Goal: Entertainment & Leisure: Consume media (video, audio)

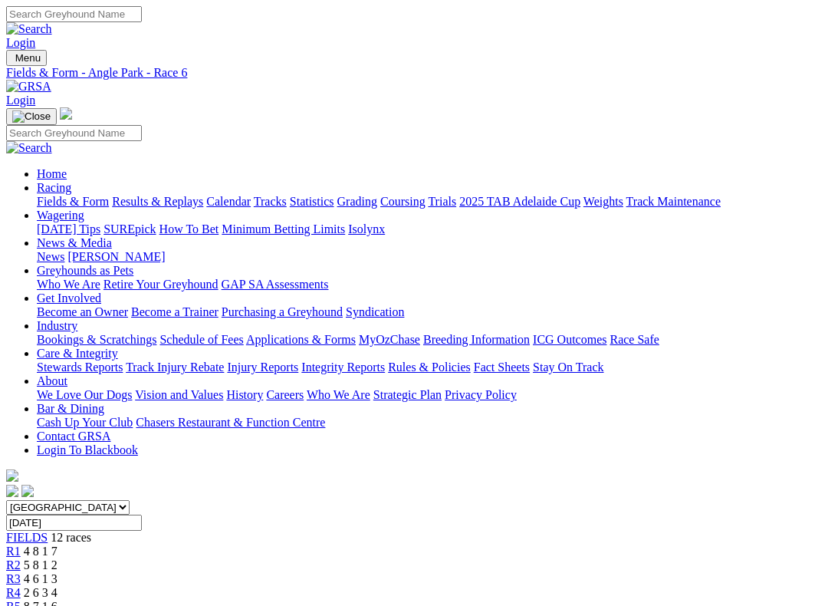
scroll to position [134, 0]
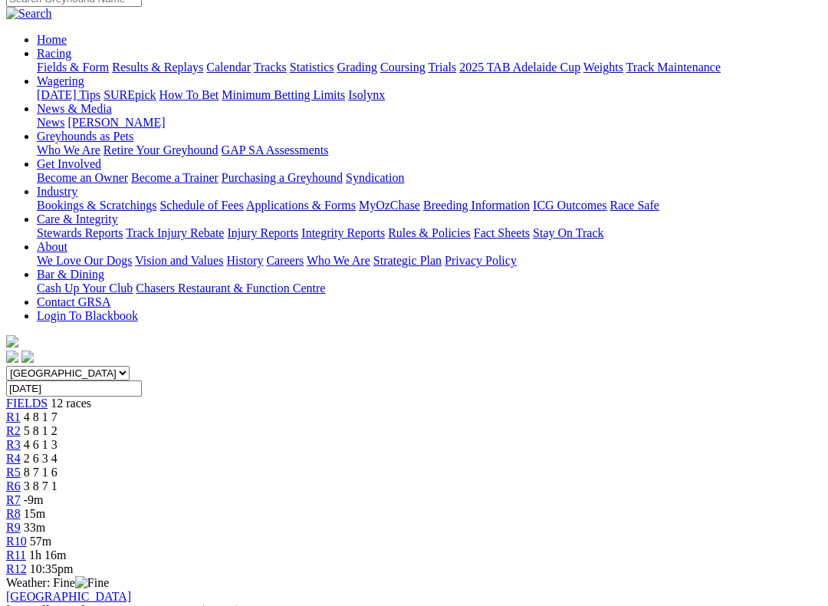
click at [21, 466] on span "R5" at bounding box center [13, 472] width 15 height 13
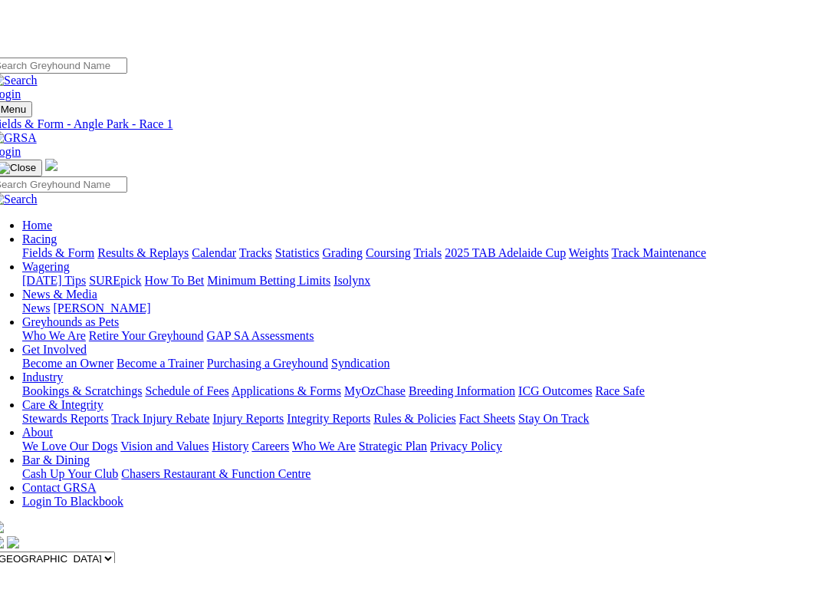
scroll to position [110, 0]
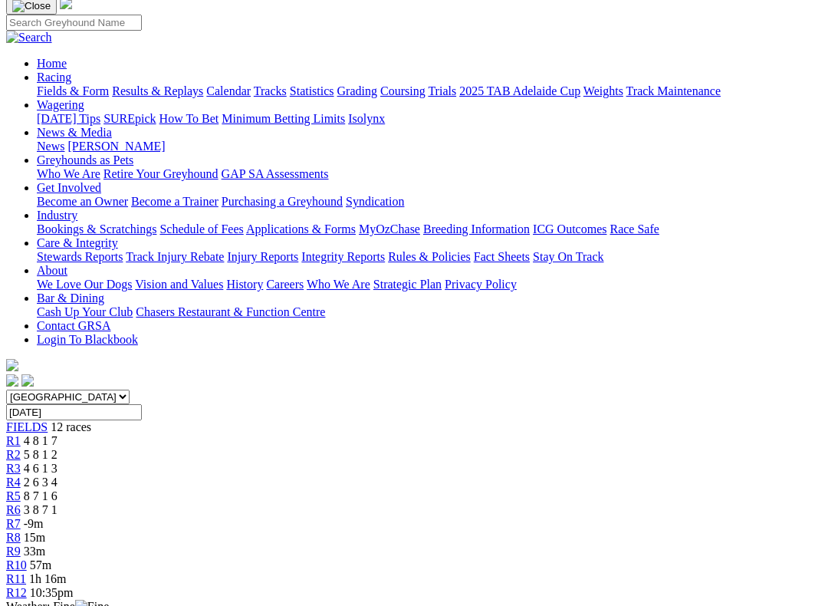
click at [21, 448] on span "R2" at bounding box center [13, 454] width 15 height 13
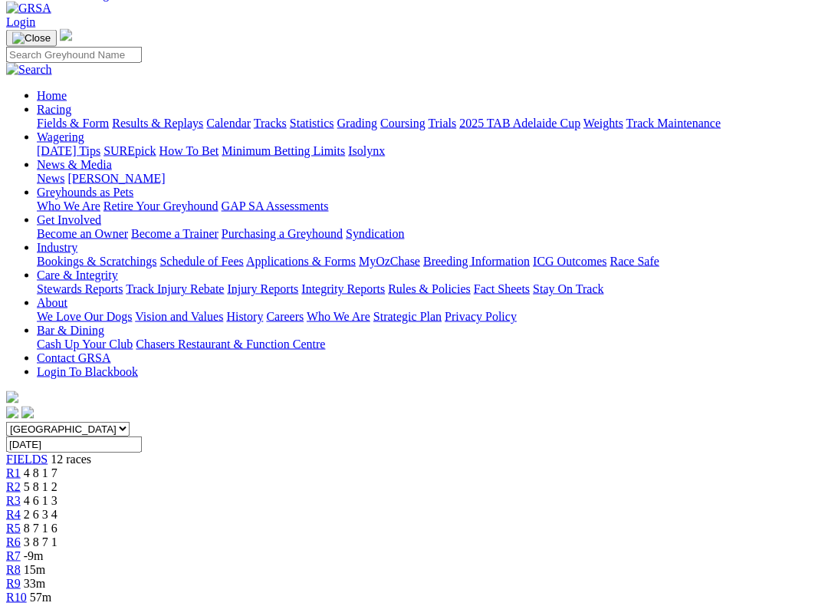
scroll to position [75, 0]
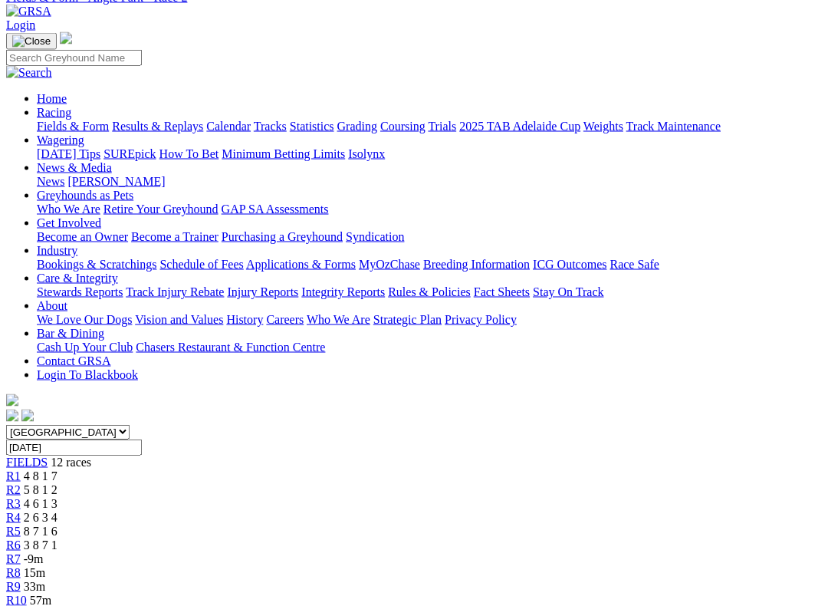
click at [21, 497] on span "R3" at bounding box center [13, 503] width 15 height 13
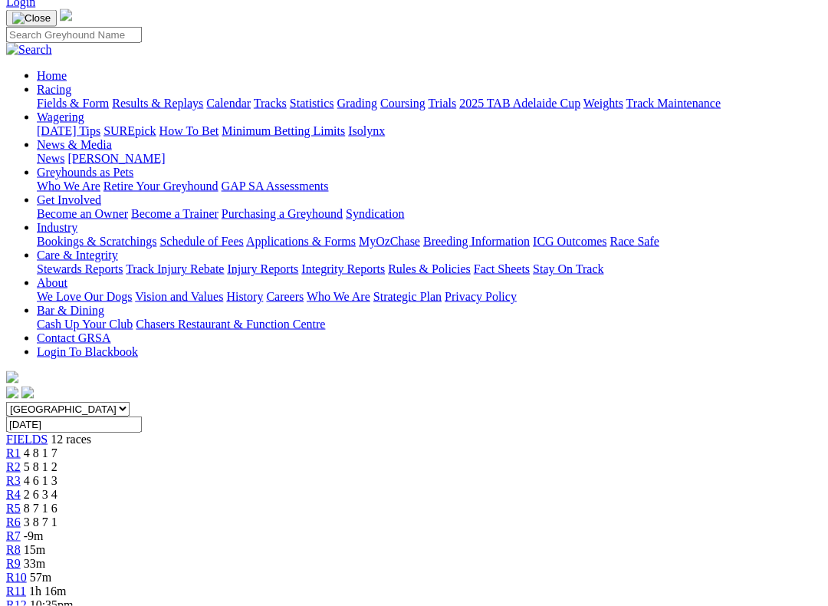
scroll to position [68, 0]
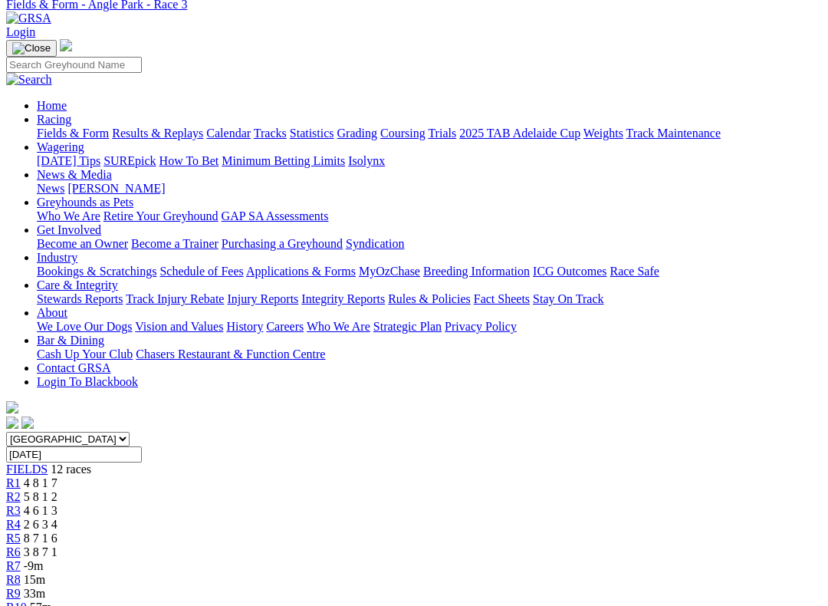
click at [21, 518] on span "R4" at bounding box center [13, 524] width 15 height 13
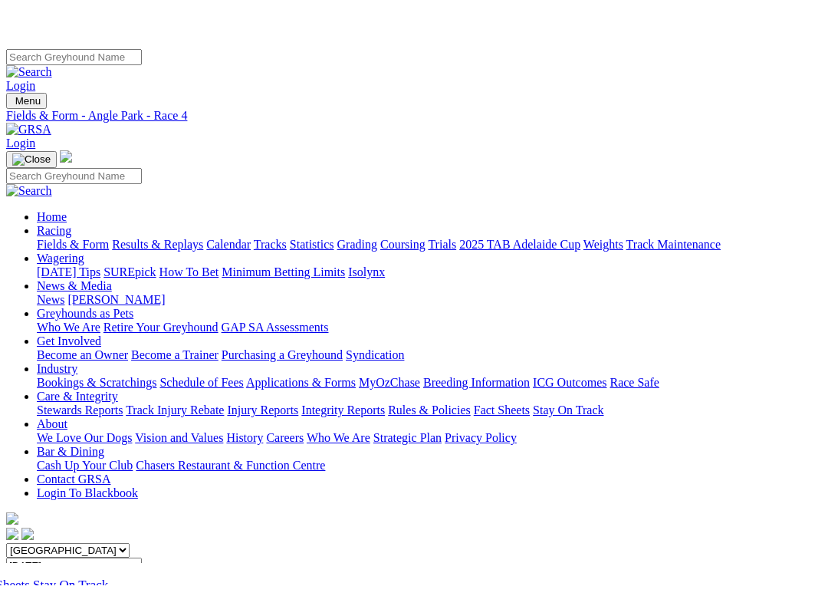
scroll to position [15, 0]
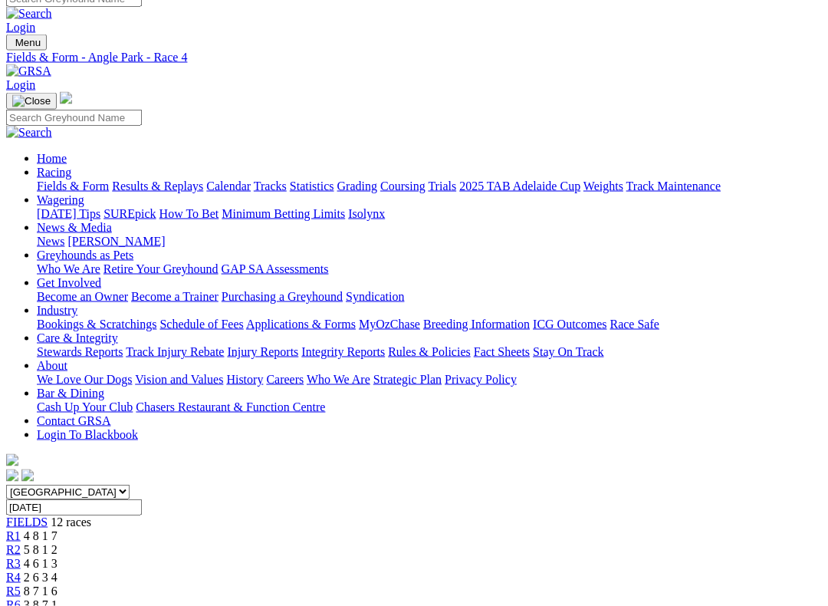
click at [21, 519] on span "R5" at bounding box center [13, 590] width 15 height 13
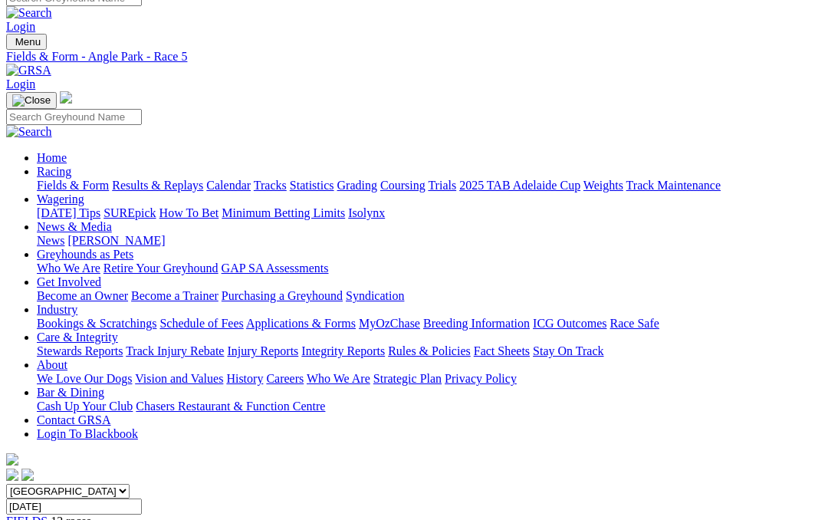
scroll to position [10, 0]
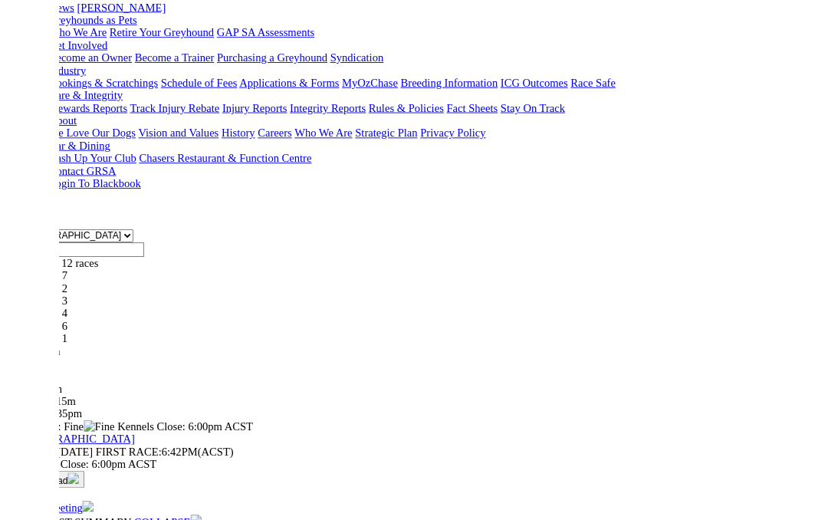
scroll to position [0, 8]
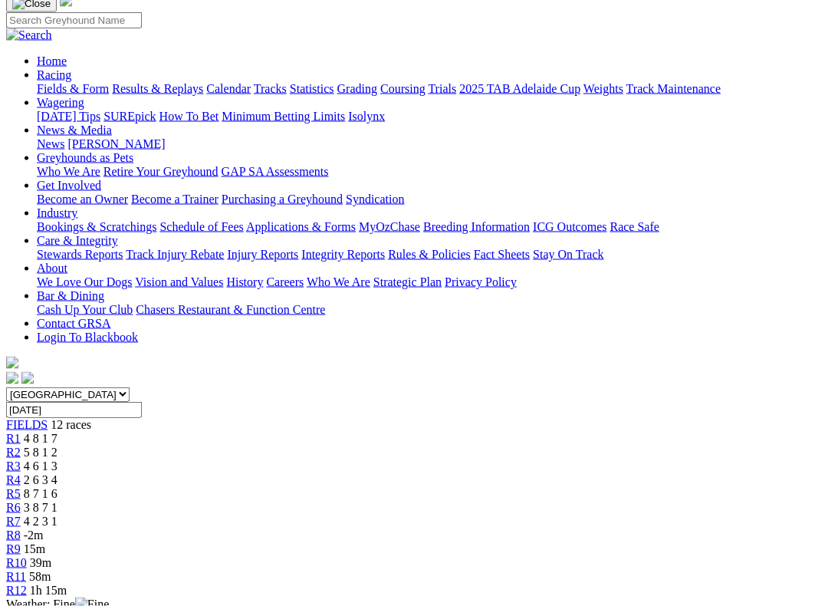
scroll to position [115, 0]
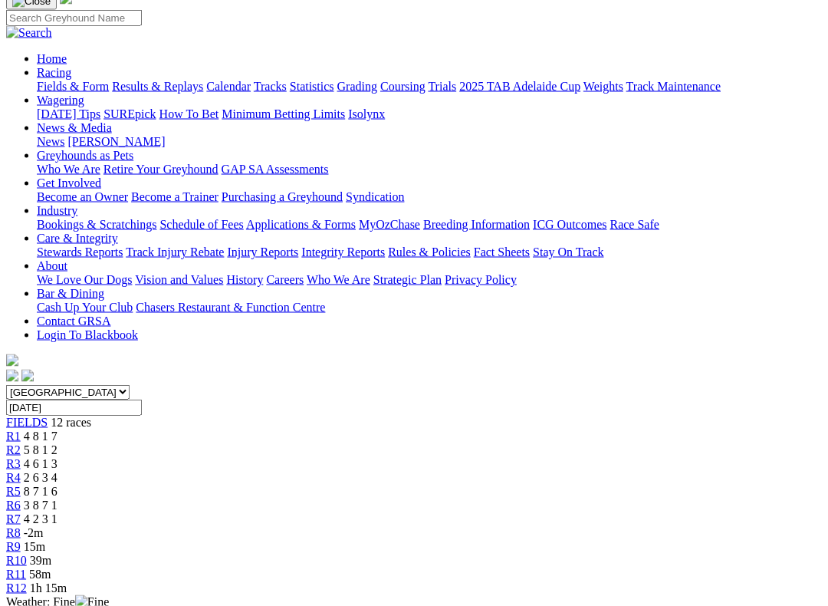
click at [21, 512] on span "R7" at bounding box center [13, 518] width 15 height 13
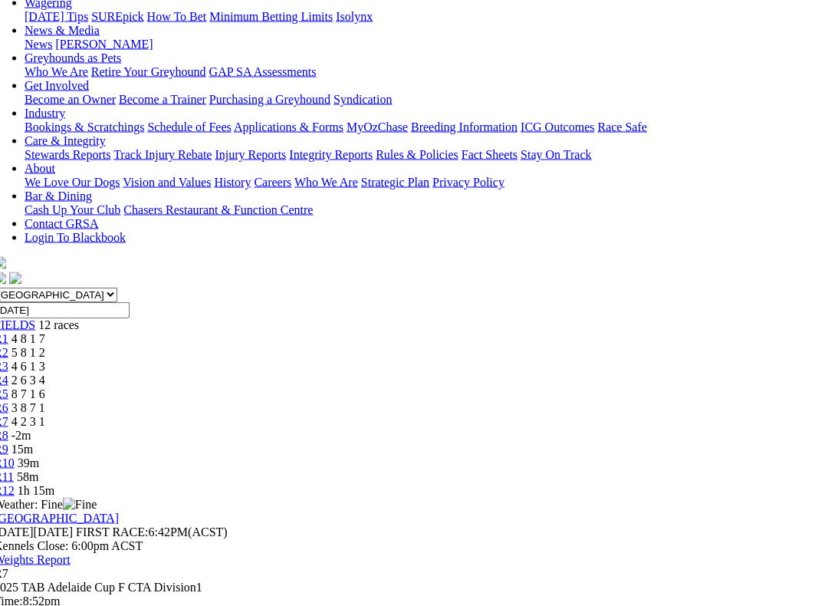
scroll to position [216, 7]
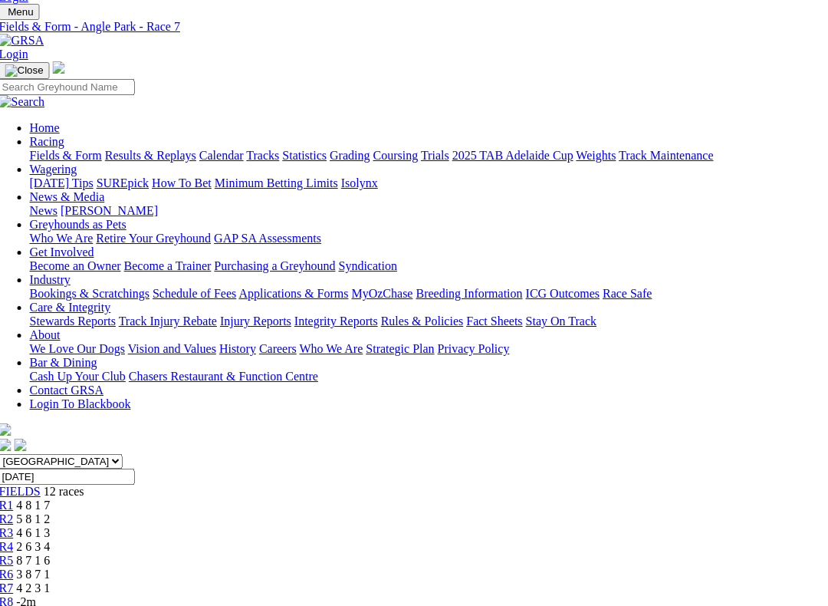
scroll to position [48, 7]
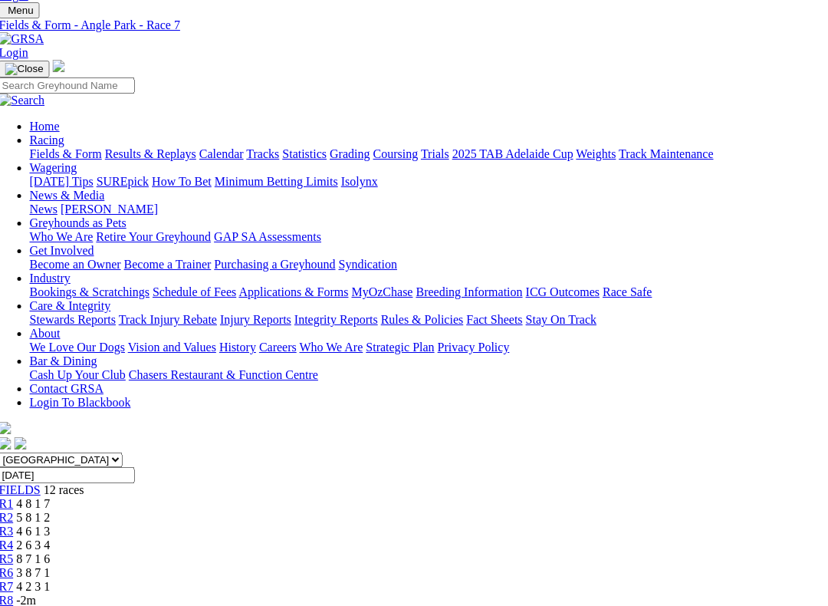
click at [14, 519] on span "R7" at bounding box center [6, 586] width 15 height 13
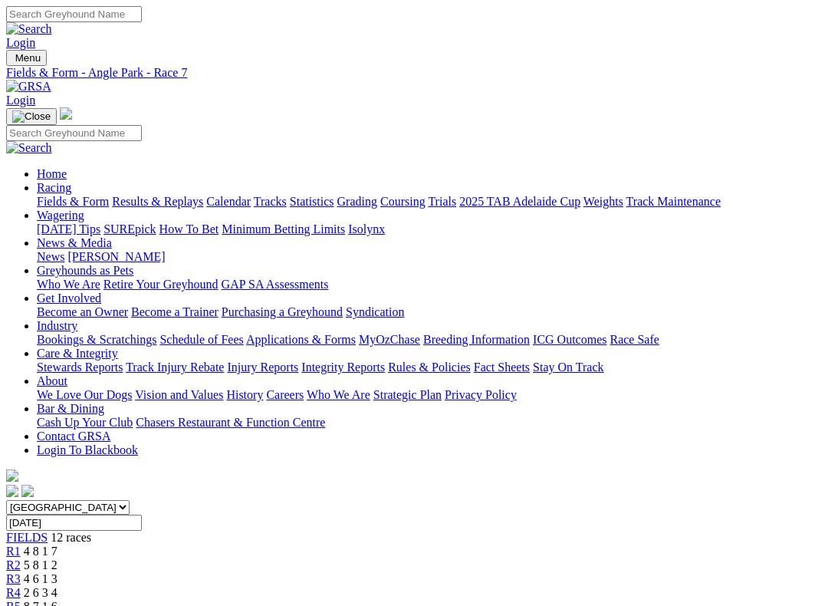
scroll to position [134, 0]
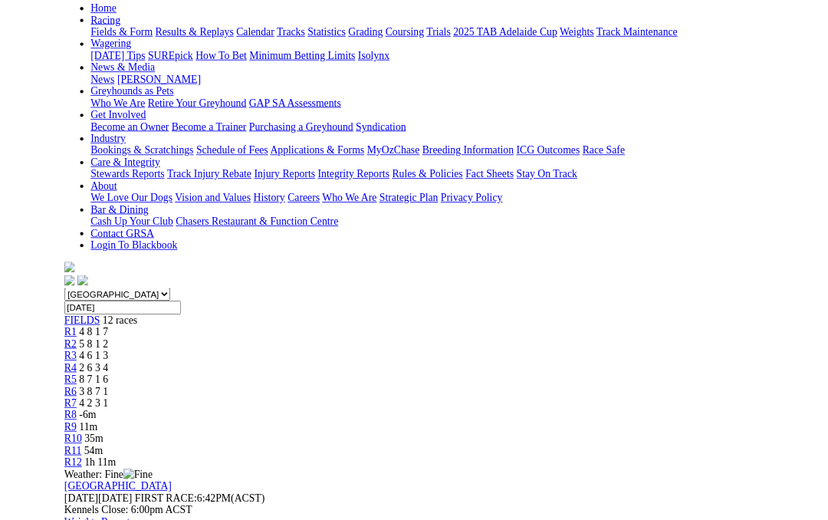
scroll to position [0, 0]
